Goal: Task Accomplishment & Management: Manage account settings

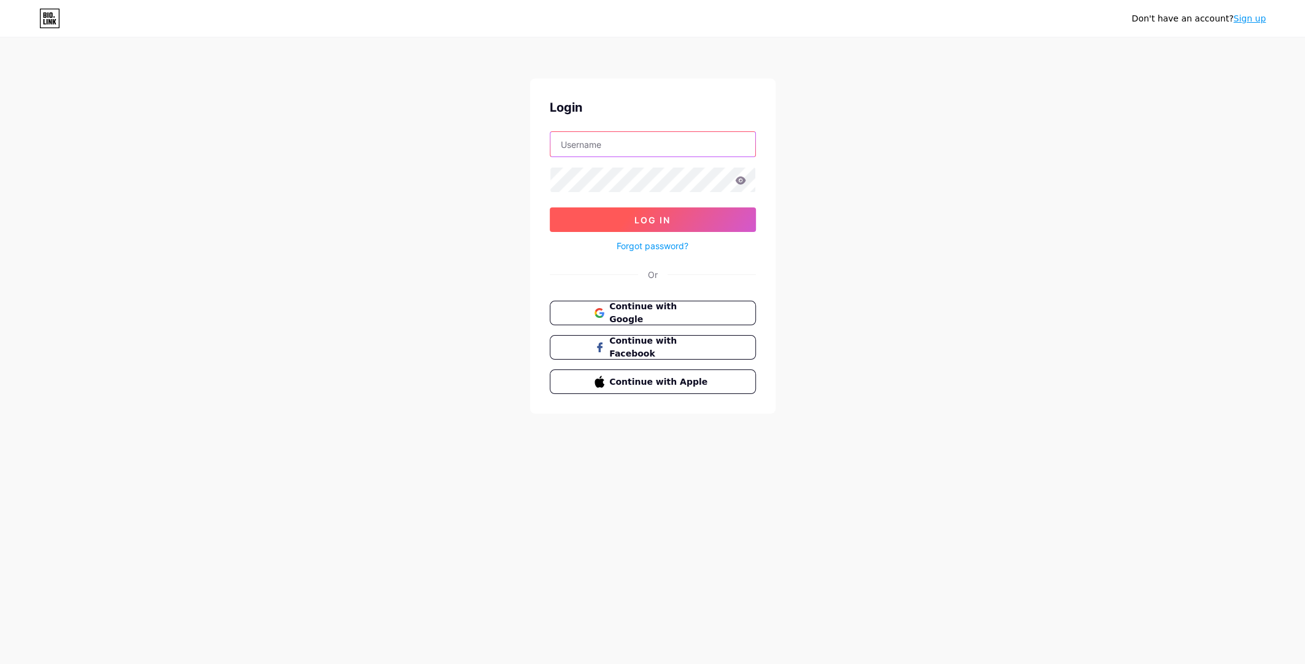
type input "[EMAIL_ADDRESS][DOMAIN_NAME]"
click at [647, 220] on span "Log In" at bounding box center [652, 220] width 36 height 10
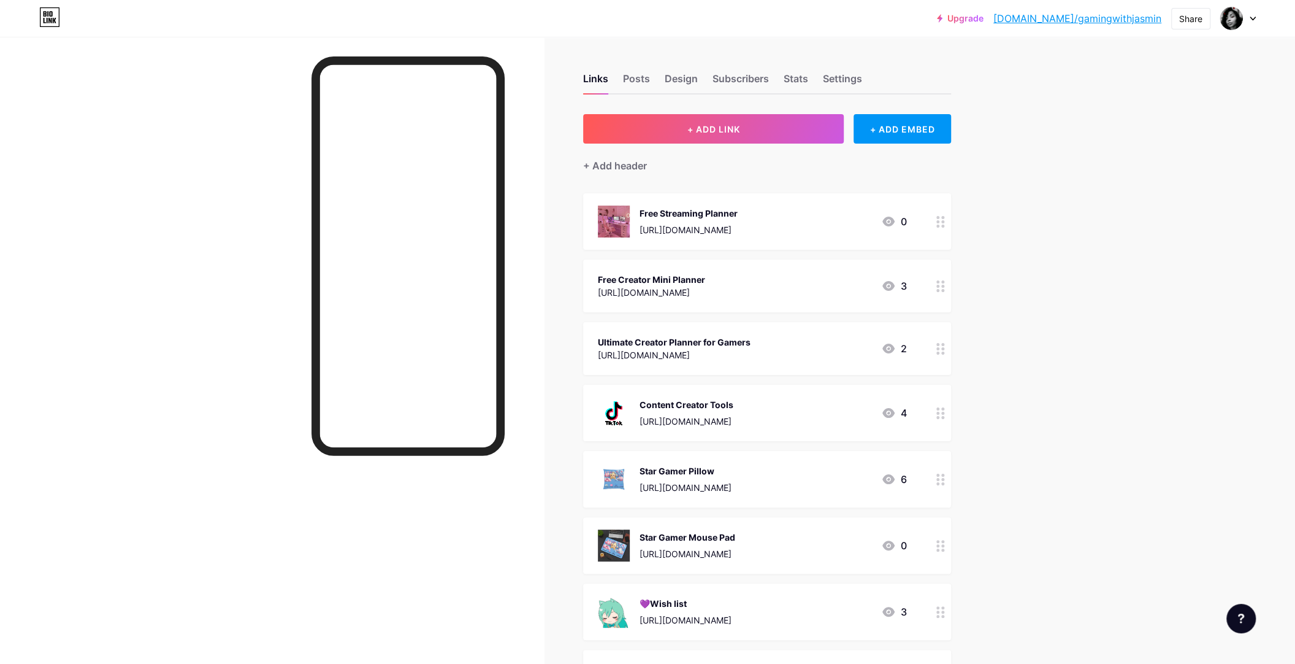
click at [945, 288] on icon at bounding box center [941, 286] width 9 height 12
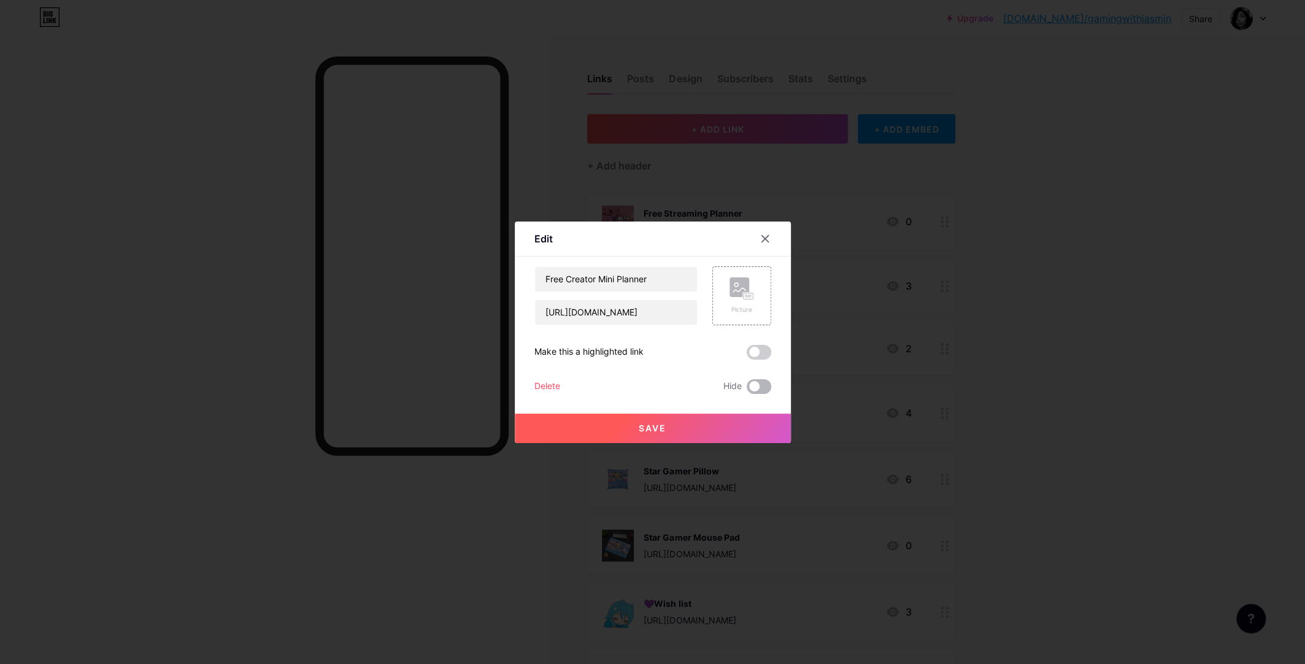
click at [760, 388] on span at bounding box center [758, 386] width 25 height 15
click at [746, 389] on input "checkbox" at bounding box center [746, 389] width 0 height 0
click at [707, 430] on button "Save" at bounding box center [653, 427] width 276 height 29
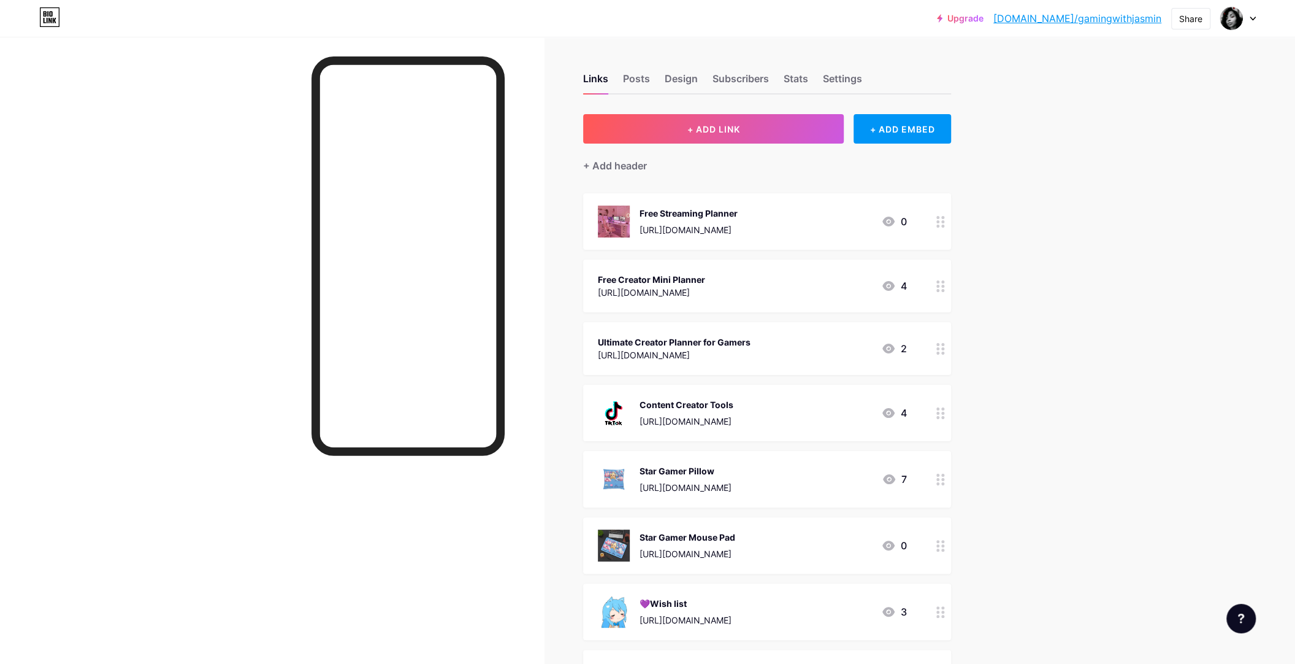
click at [945, 347] on circle at bounding box center [942, 348] width 3 height 3
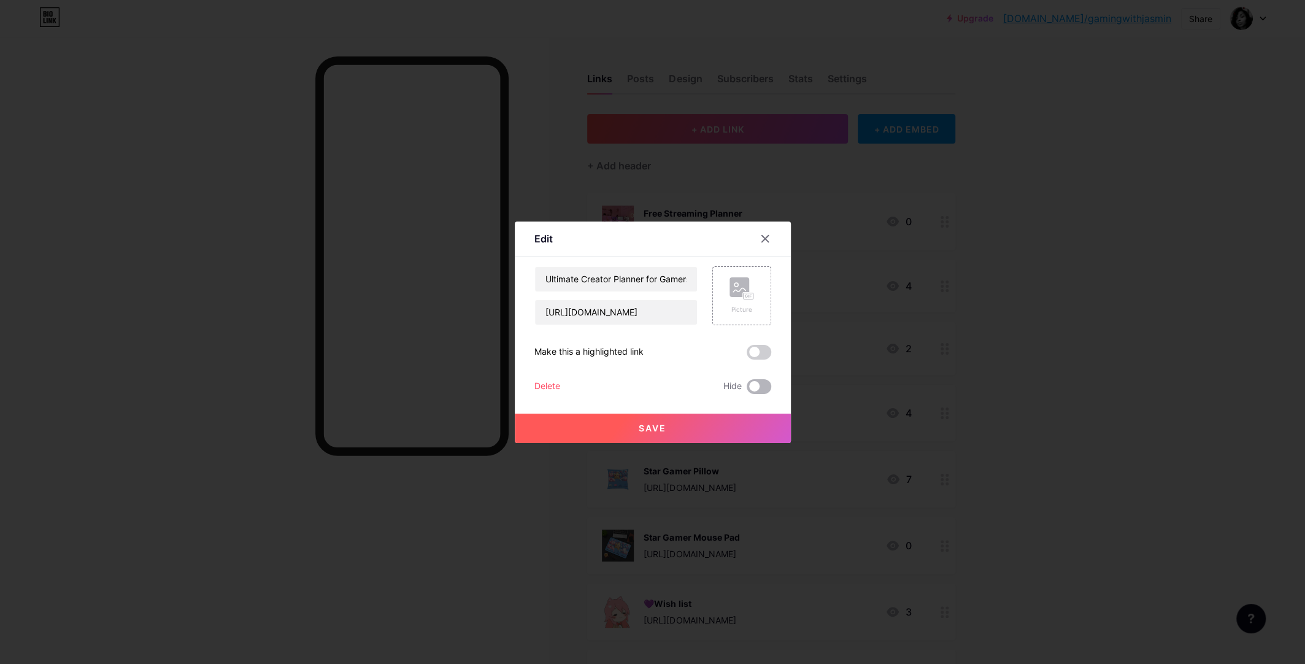
click at [762, 384] on span at bounding box center [758, 386] width 25 height 15
click at [746, 389] on input "checkbox" at bounding box center [746, 389] width 0 height 0
drag, startPoint x: 718, startPoint y: 424, endPoint x: 724, endPoint y: 424, distance: 6.7
click at [717, 424] on button "Save" at bounding box center [653, 427] width 276 height 29
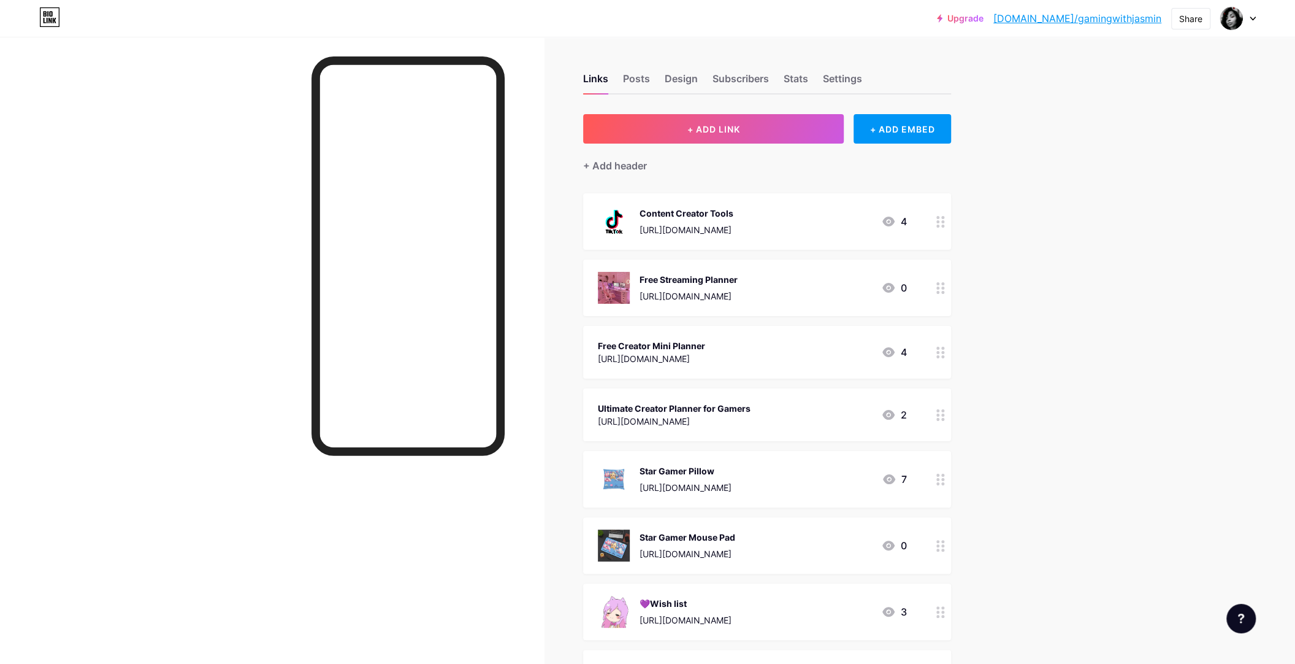
click at [773, 345] on div "Free Creator Mini Planner [URL][DOMAIN_NAME] 4" at bounding box center [752, 352] width 309 height 28
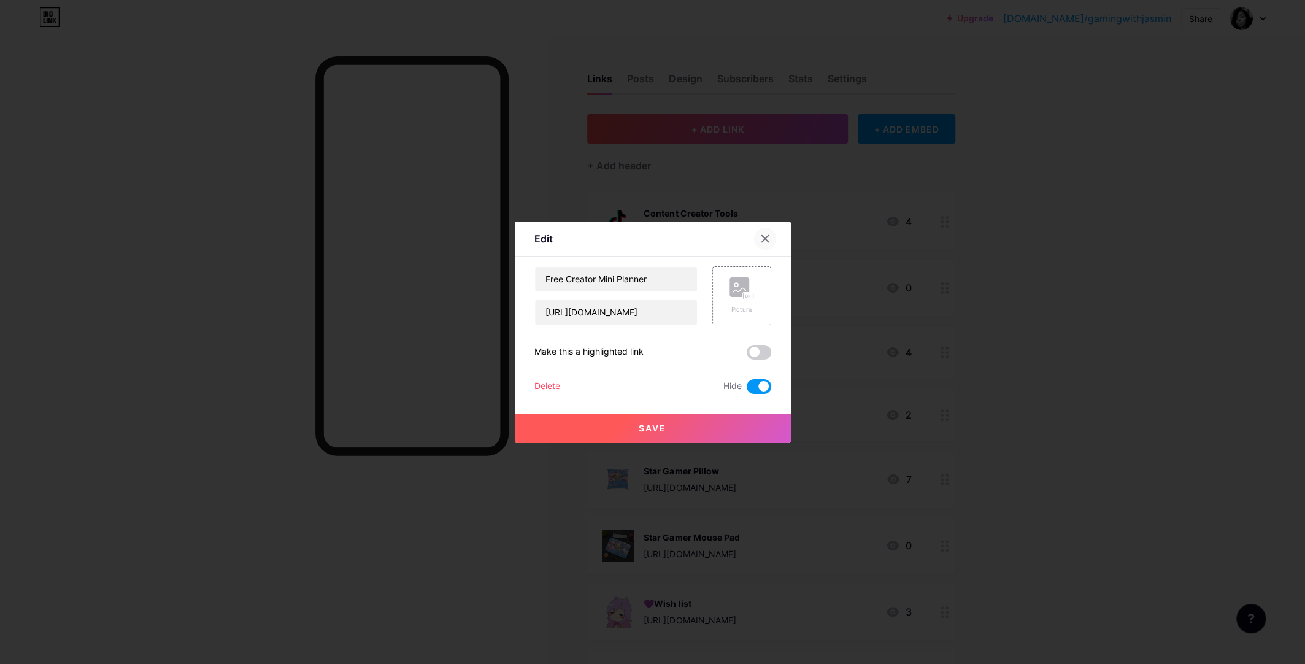
click at [767, 240] on icon at bounding box center [764, 238] width 7 height 7
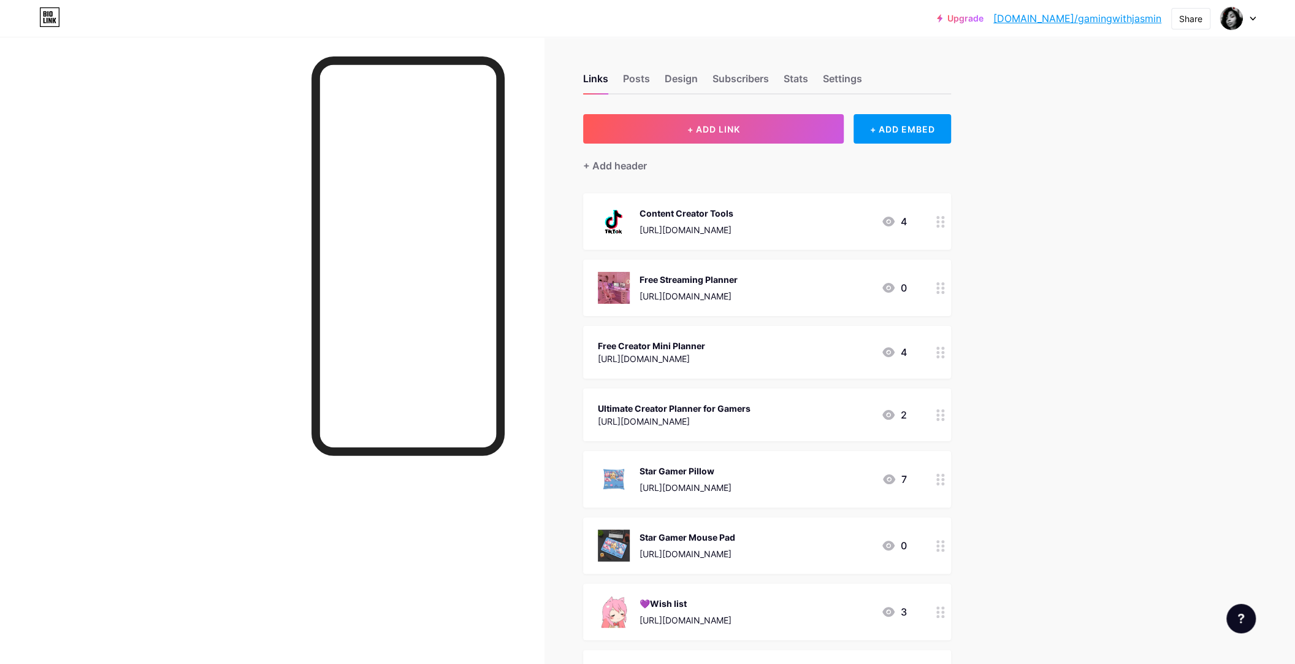
click at [728, 410] on div "Ultimate Creator Planner for Gamers" at bounding box center [674, 408] width 153 height 13
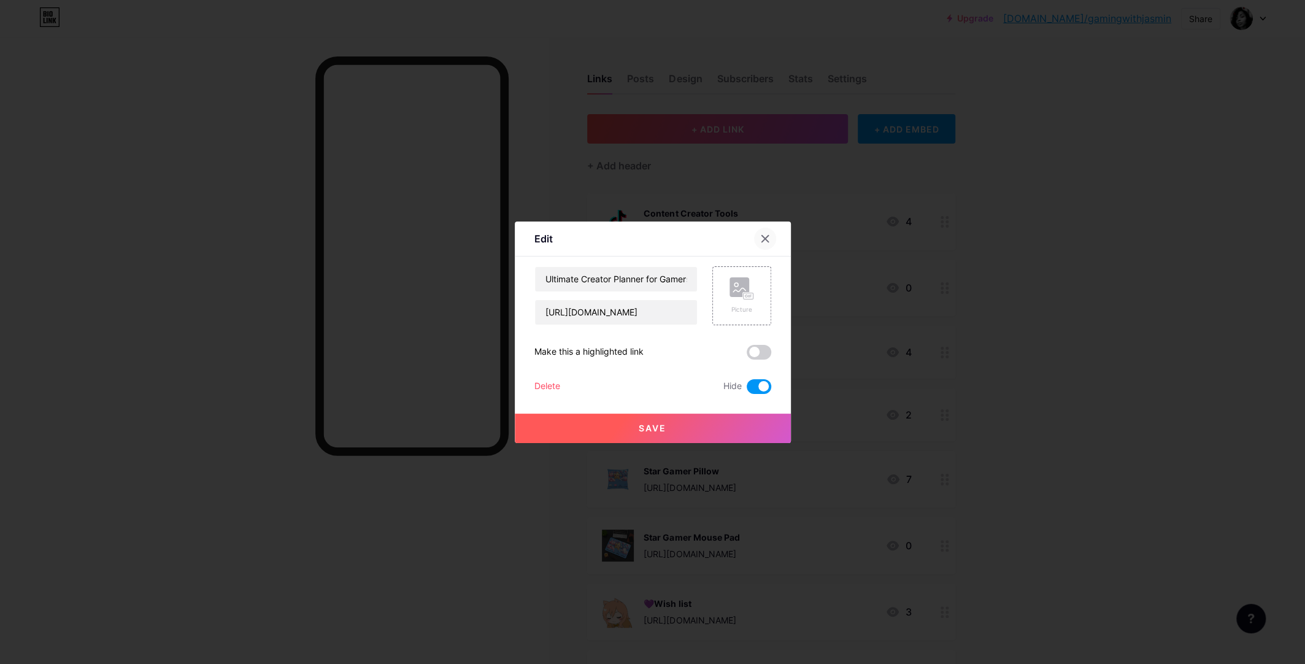
click at [766, 240] on icon at bounding box center [764, 238] width 7 height 7
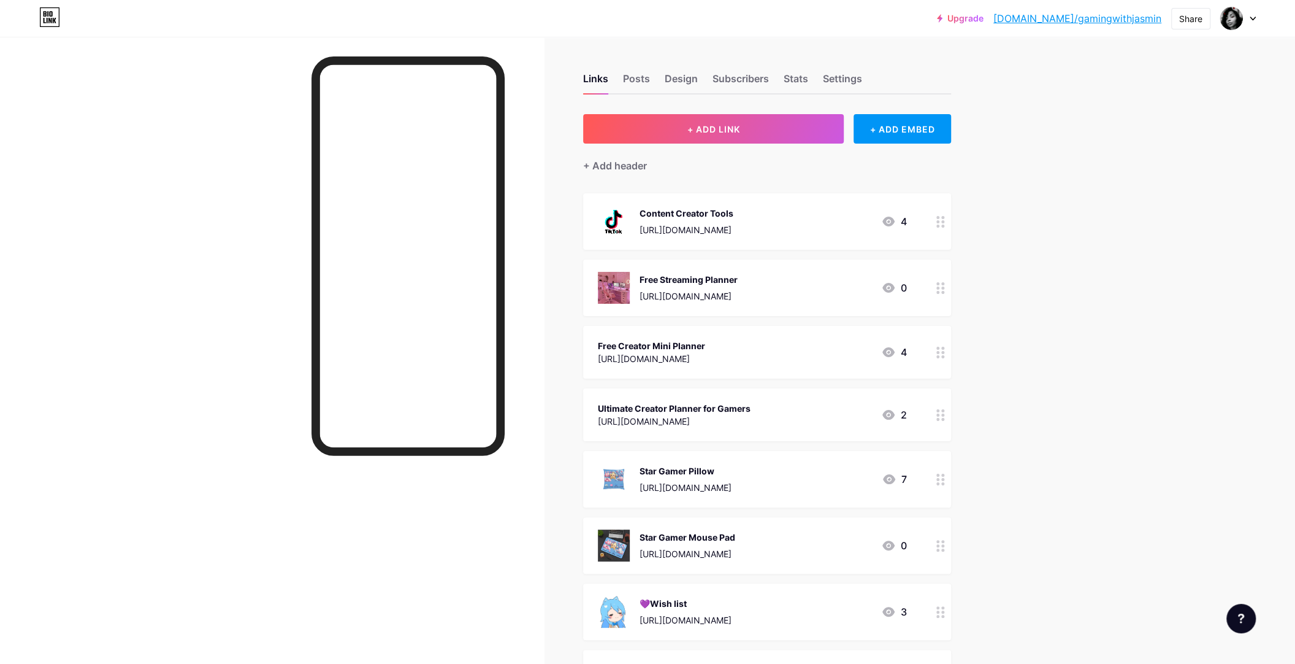
drag, startPoint x: 776, startPoint y: 353, endPoint x: 784, endPoint y: 559, distance: 206.2
click at [784, 559] on span "Content Creator Tools [URL][DOMAIN_NAME] 4 Free Streaming Planner [URL][DOMAIN_…" at bounding box center [767, 639] width 368 height 893
drag, startPoint x: 784, startPoint y: 559, endPoint x: 1045, endPoint y: 402, distance: 304.5
click at [1051, 401] on div "Upgrade [DOMAIN_NAME]/gaming... [DOMAIN_NAME]/gamingwithjasmin Share Switch acc…" at bounding box center [647, 651] width 1295 height 1303
click at [992, 364] on div "Links Posts Design Subscribers Stats Settings + ADD LINK + ADD EMBED + Add head…" at bounding box center [501, 670] width 1003 height 1266
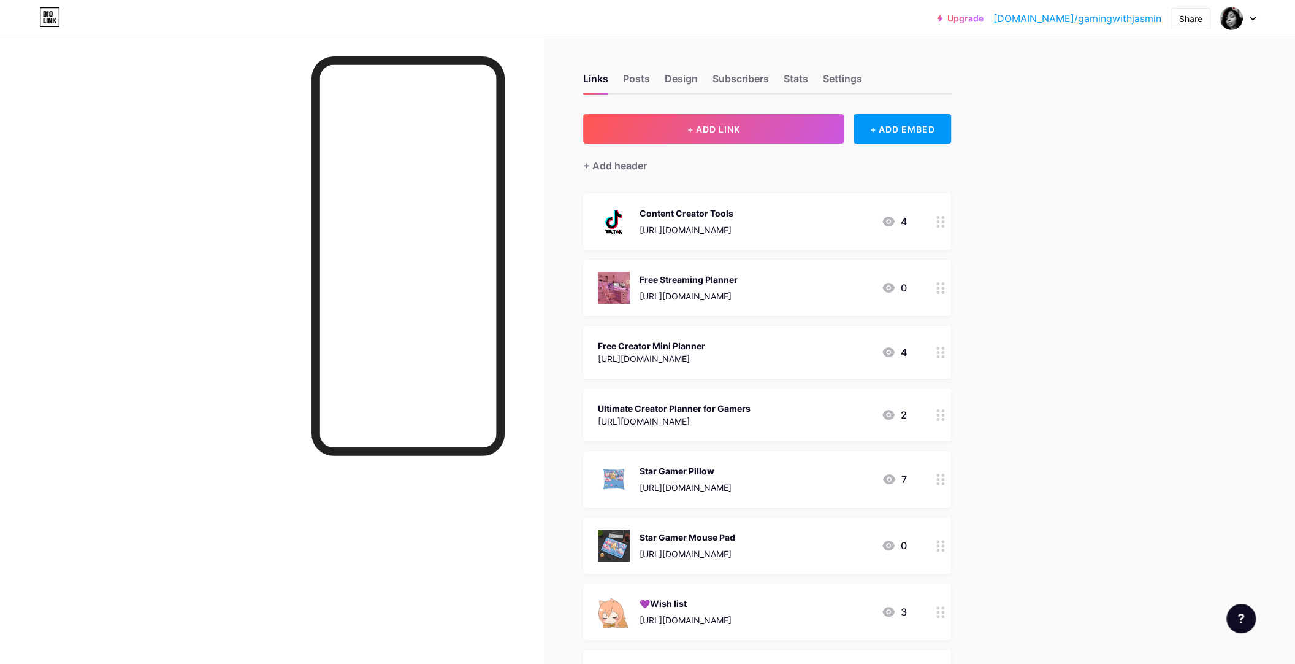
click at [818, 356] on div "Free Creator Mini Planner [URL][DOMAIN_NAME] 4" at bounding box center [752, 352] width 309 height 28
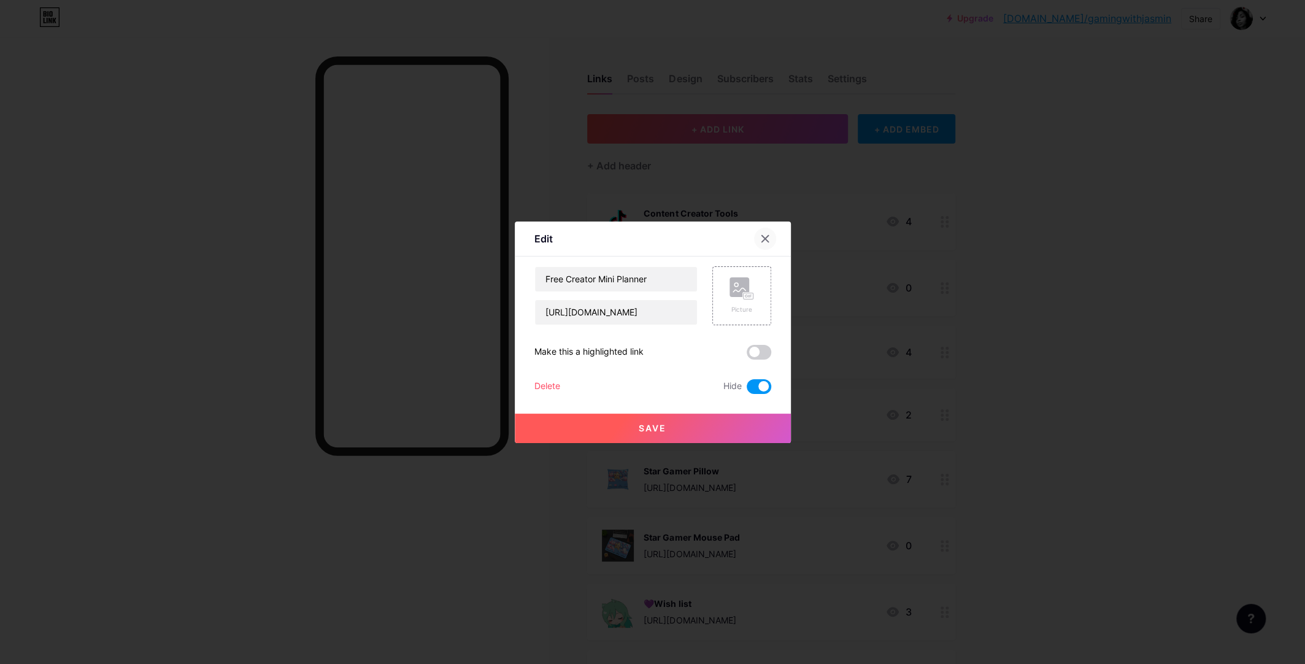
click at [765, 243] on div at bounding box center [765, 239] width 22 height 22
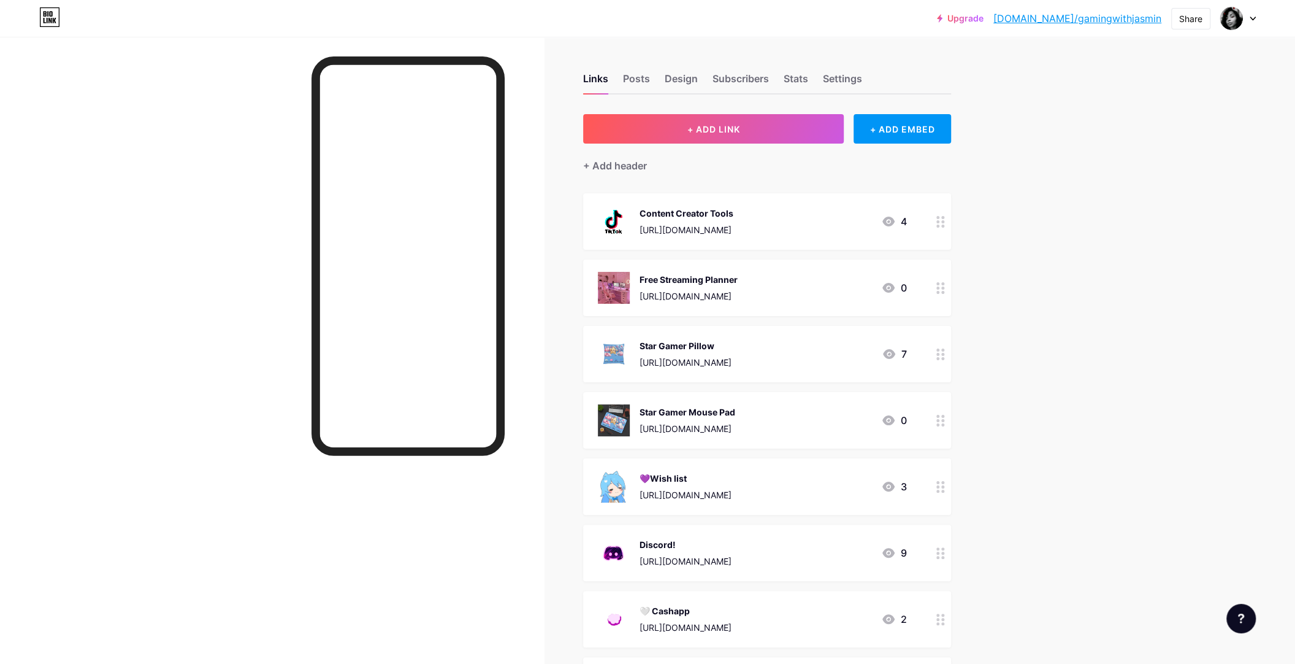
click at [813, 220] on div "Content Creator Tools [URL][DOMAIN_NAME] 4" at bounding box center [752, 221] width 309 height 32
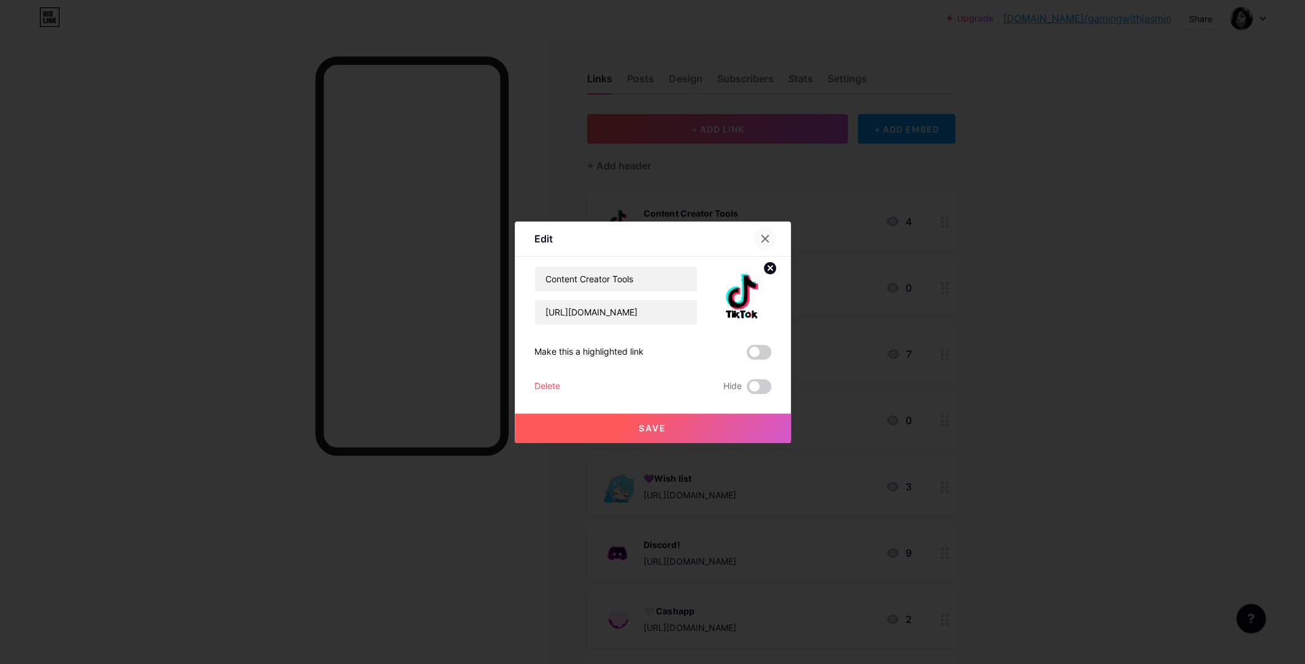
click at [763, 237] on icon at bounding box center [764, 238] width 7 height 7
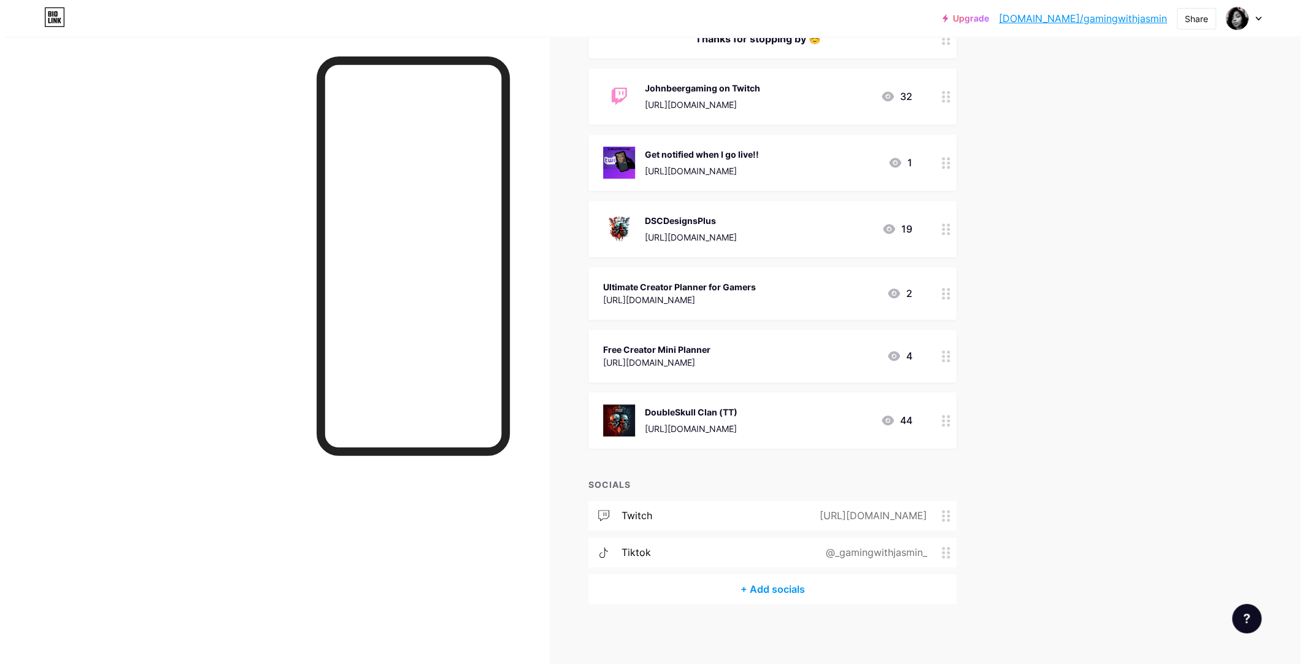
scroll to position [474, 0]
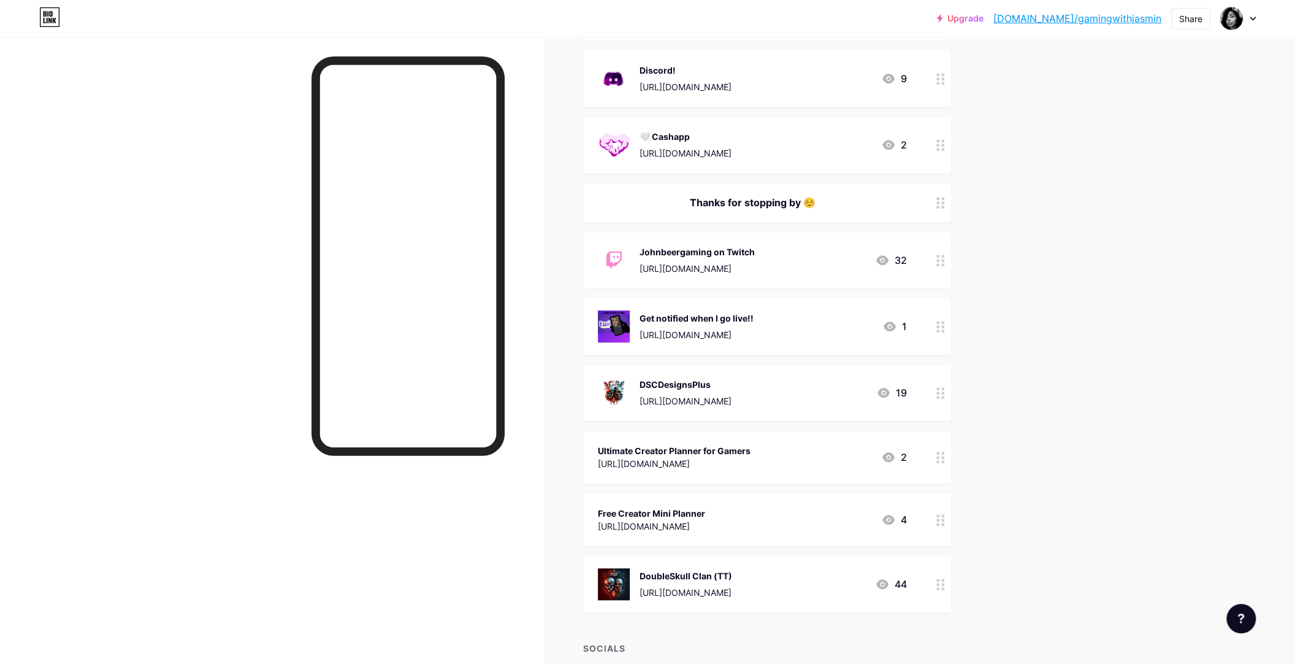
click at [724, 258] on div "Johnbeergaming on Twitch [URL][DOMAIN_NAME]" at bounding box center [697, 260] width 115 height 32
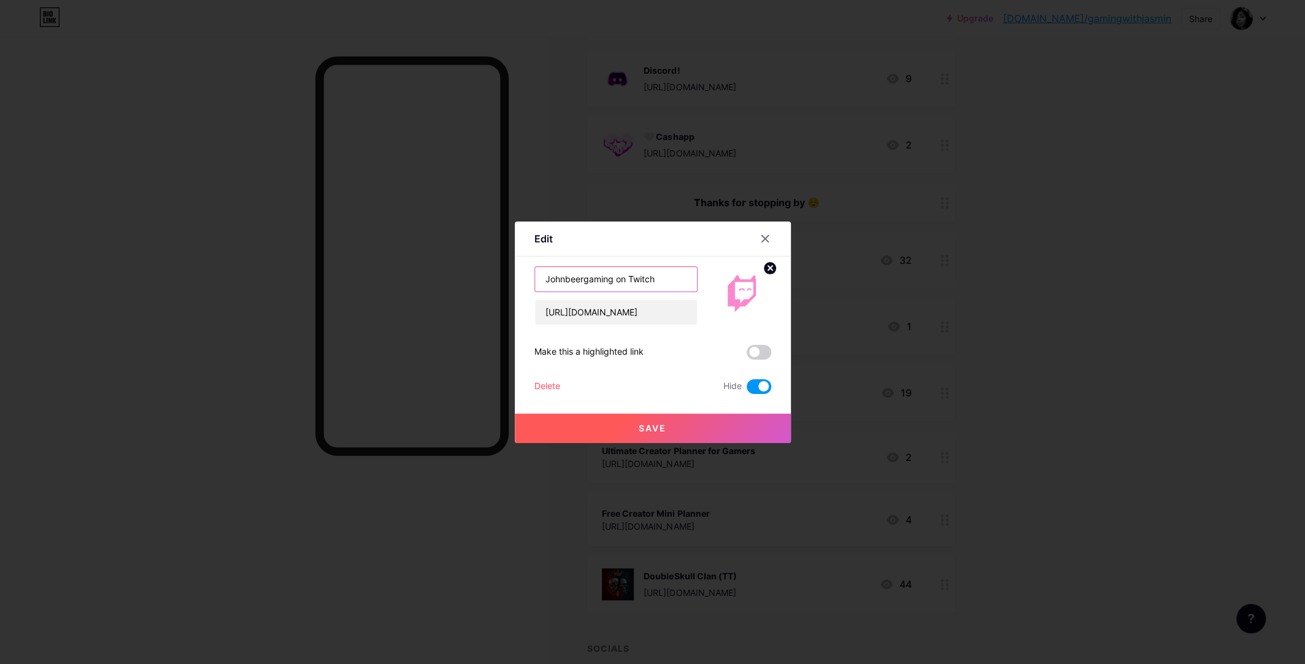
drag, startPoint x: 629, startPoint y: 278, endPoint x: 515, endPoint y: 278, distance: 114.1
click at [515, 278] on div "Edit Content YouTube Play YouTube video without leaving your page. ADD Vimeo Pl…" at bounding box center [653, 331] width 276 height 221
type input "Twitch"
drag, startPoint x: 686, startPoint y: 312, endPoint x: 459, endPoint y: 309, distance: 226.9
click at [459, 309] on div "Edit Content YouTube Play YouTube video without leaving your page. ADD Vimeo Pl…" at bounding box center [652, 332] width 1305 height 664
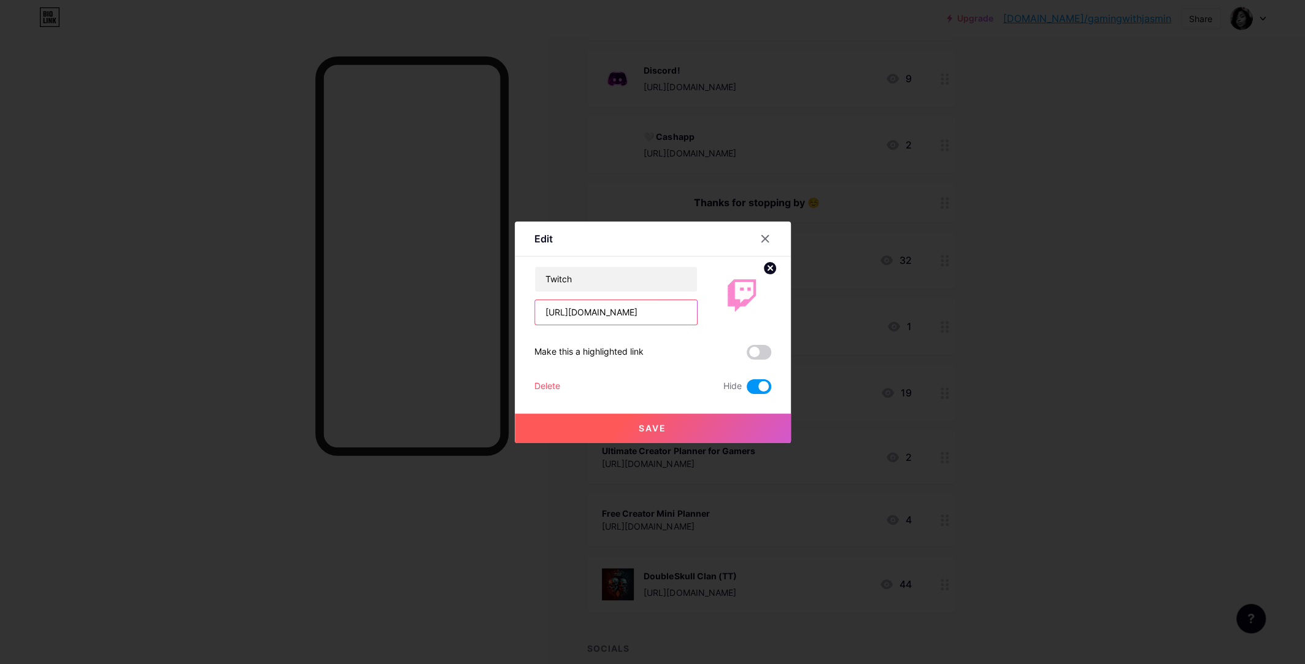
paste input "[DOMAIN_NAME][URL]"
type input "[URL][DOMAIN_NAME]"
click at [672, 428] on button "Save" at bounding box center [653, 427] width 276 height 29
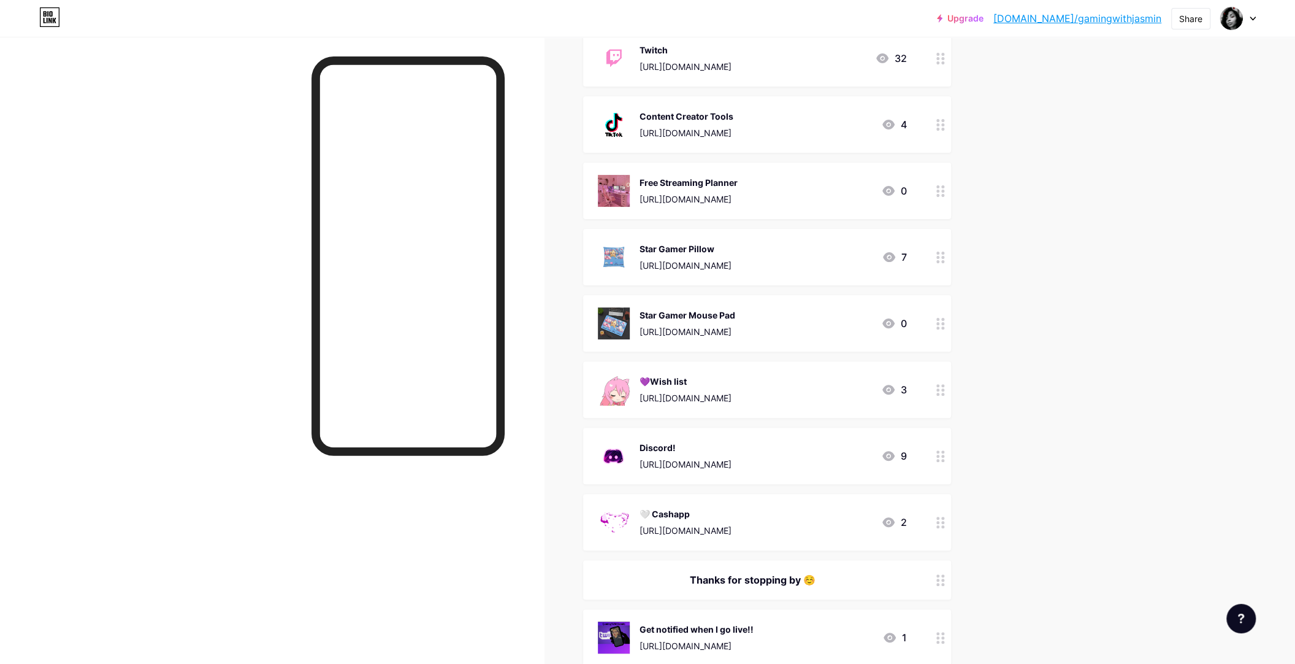
scroll to position [0, 0]
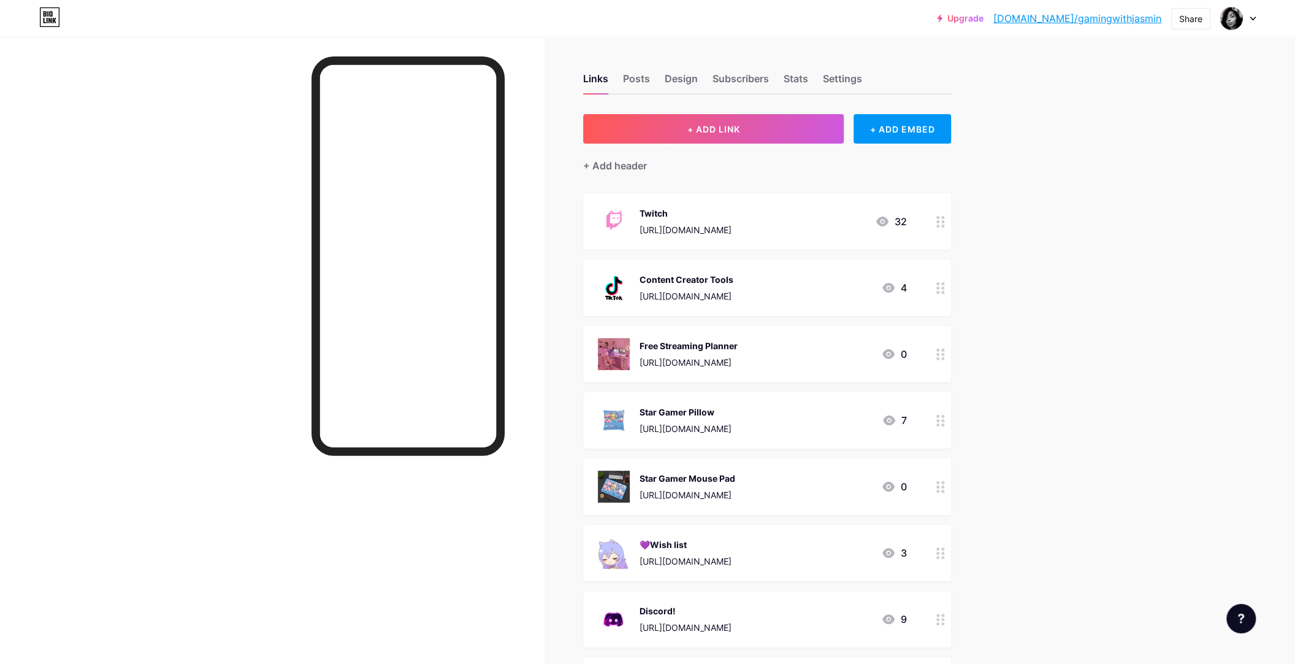
click at [940, 224] on circle at bounding box center [938, 225] width 3 height 3
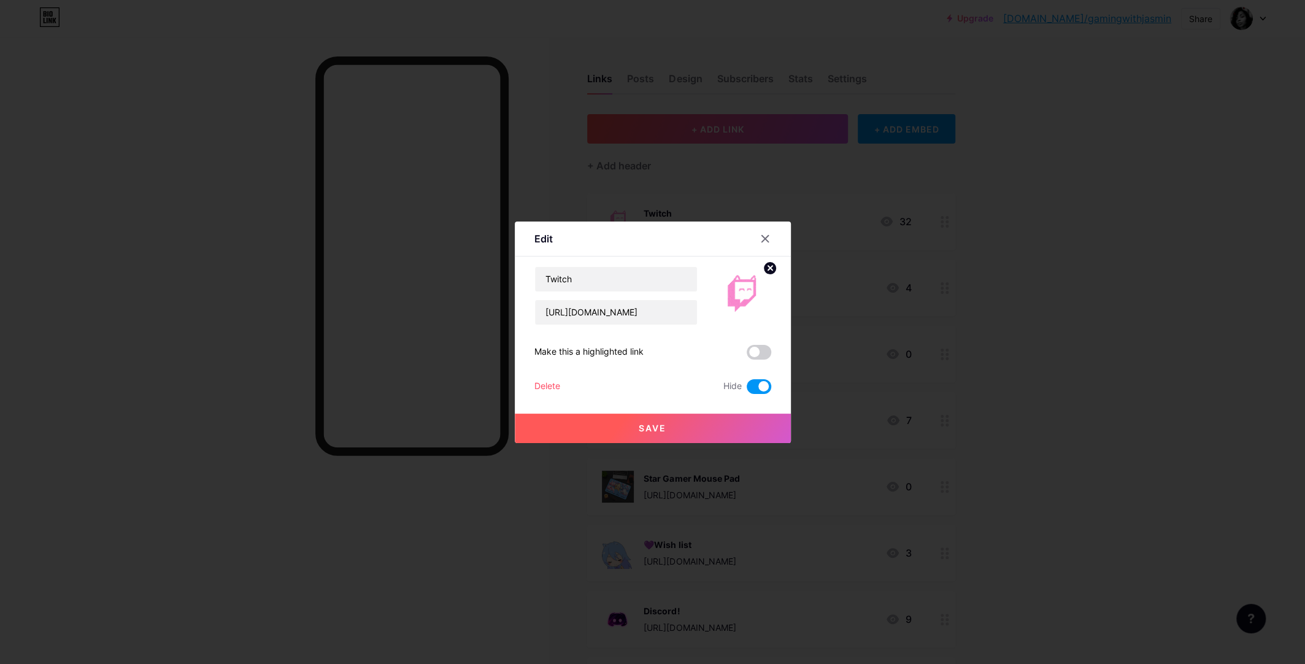
click at [754, 384] on span at bounding box center [758, 386] width 25 height 15
click at [746, 389] on input "checkbox" at bounding box center [746, 389] width 0 height 0
click at [689, 422] on button "Save" at bounding box center [653, 427] width 276 height 29
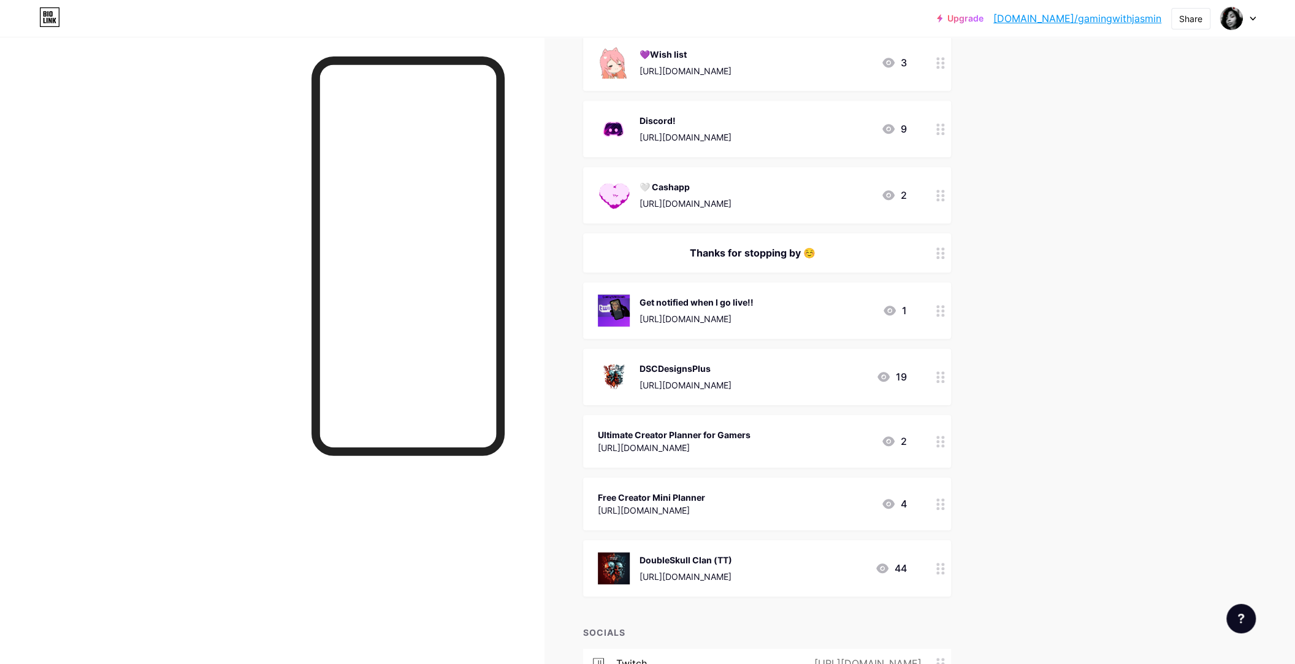
scroll to position [638, 0]
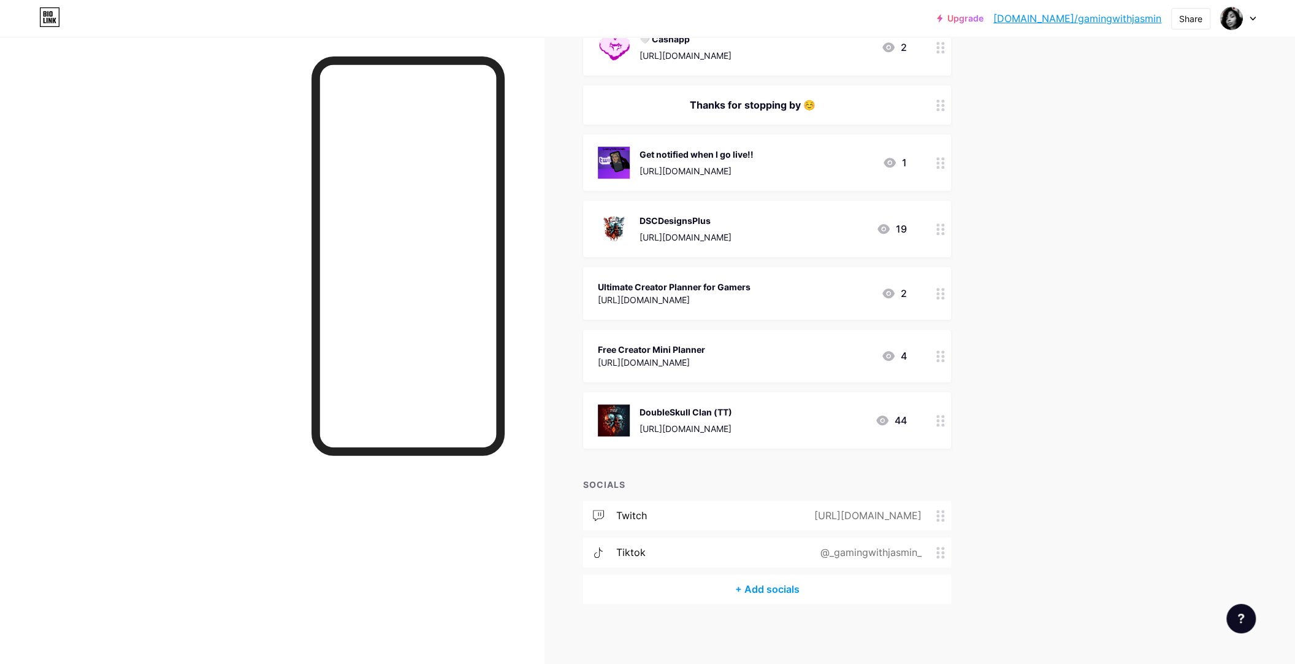
click at [795, 516] on div "[URL][DOMAIN_NAME]" at bounding box center [866, 515] width 142 height 15
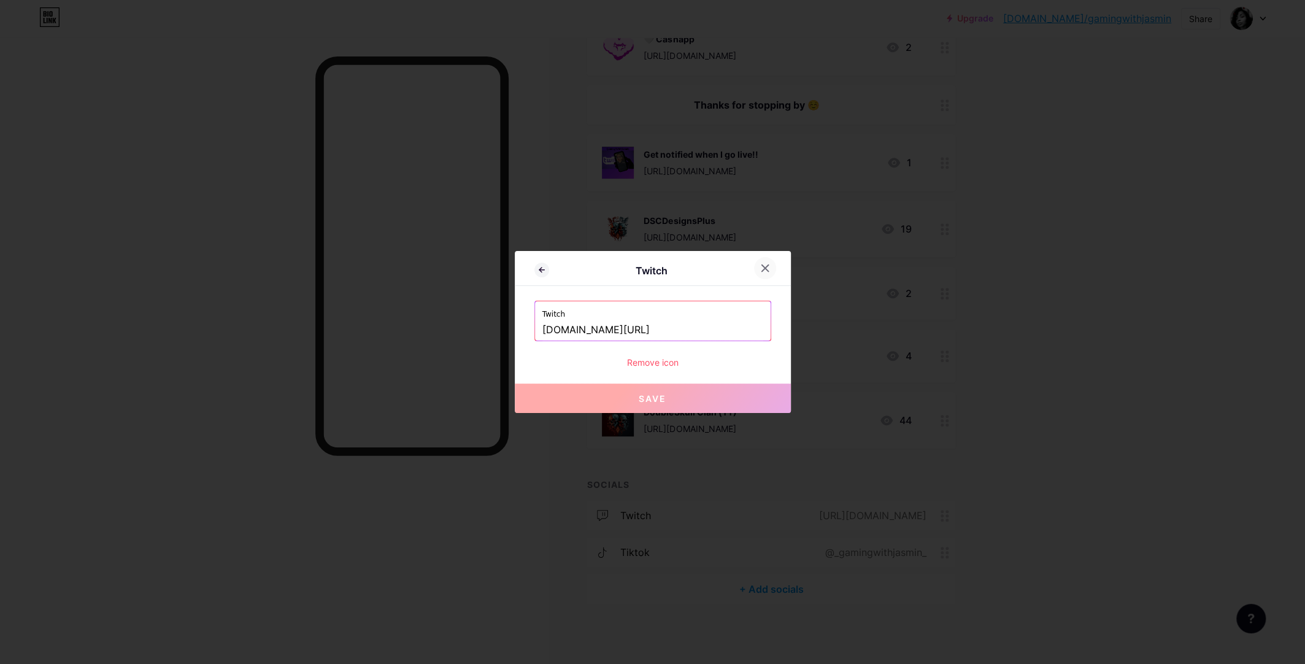
click at [765, 271] on icon at bounding box center [765, 268] width 10 height 10
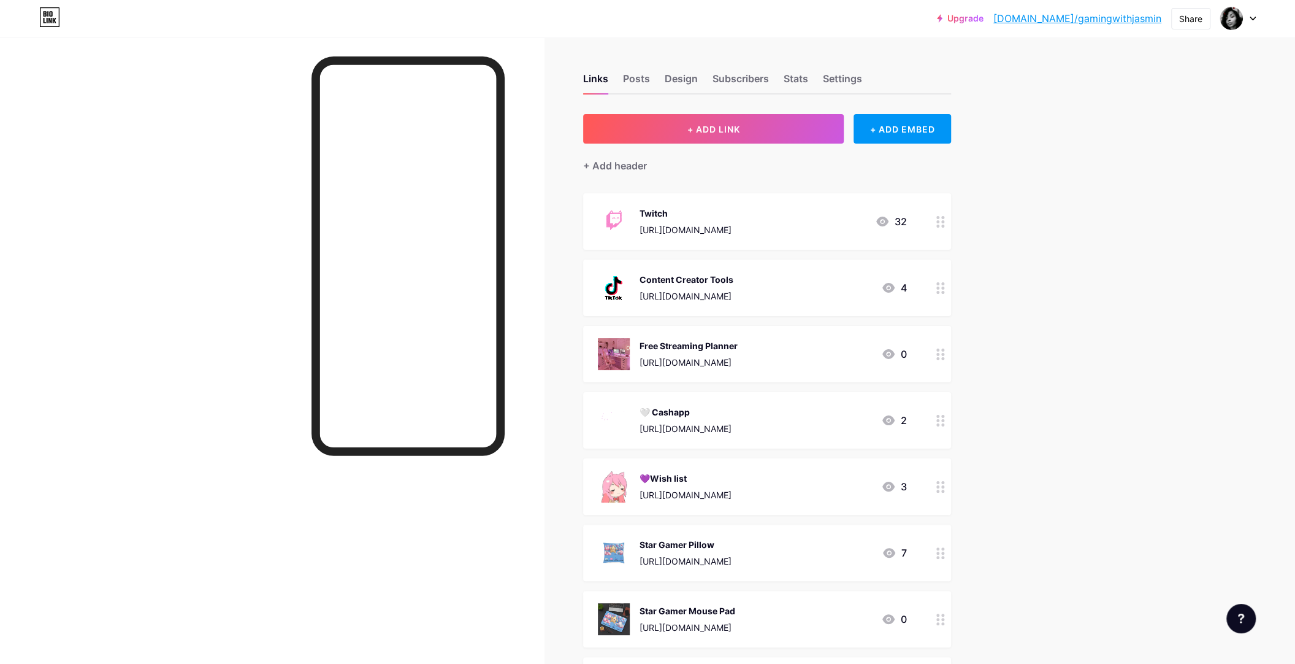
scroll to position [163, 0]
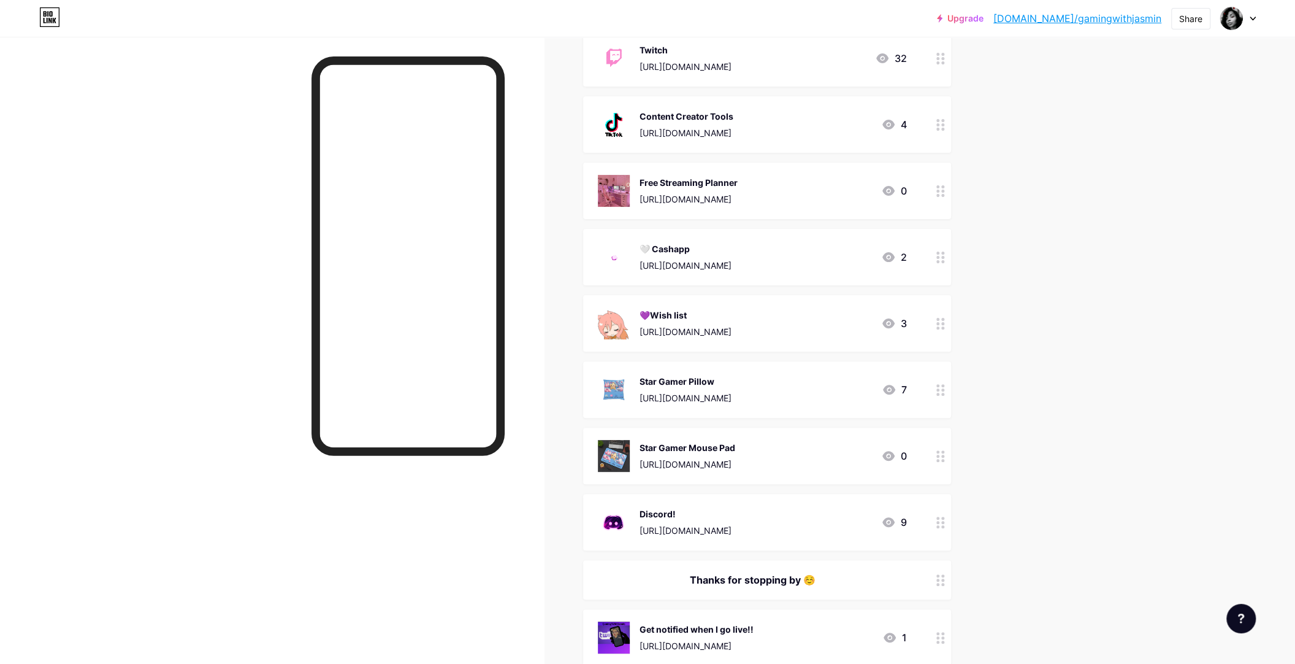
click at [945, 583] on circle at bounding box center [942, 584] width 3 height 3
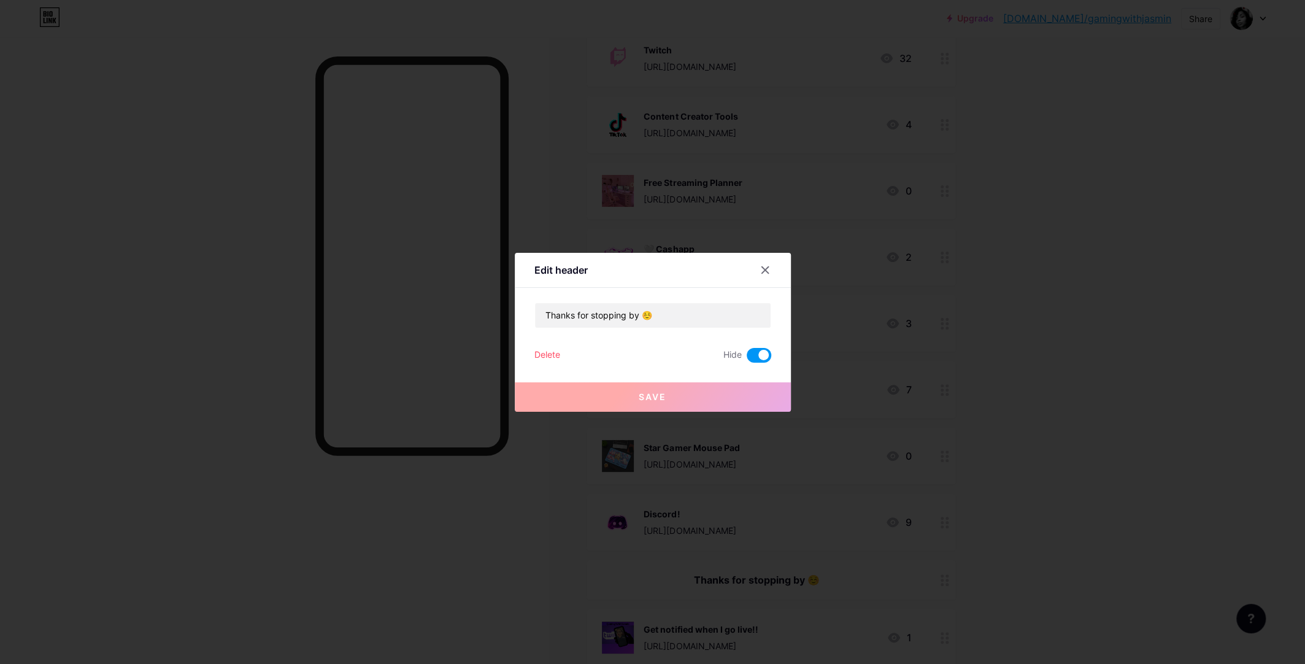
drag, startPoint x: 762, startPoint y: 357, endPoint x: 746, endPoint y: 370, distance: 20.5
click at [761, 356] on span at bounding box center [758, 355] width 25 height 15
click at [746, 358] on input "checkbox" at bounding box center [746, 358] width 0 height 0
click at [694, 397] on button "Save" at bounding box center [653, 396] width 276 height 29
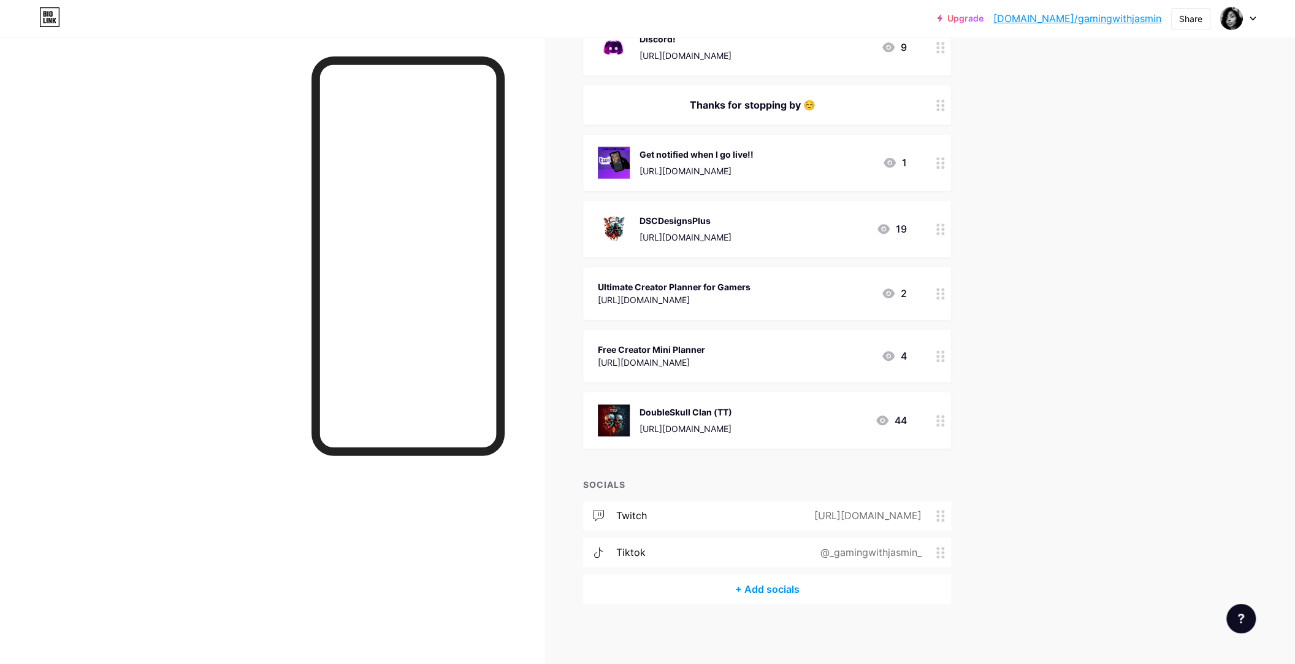
scroll to position [0, 0]
